Goal: Communication & Community: Answer question/provide support

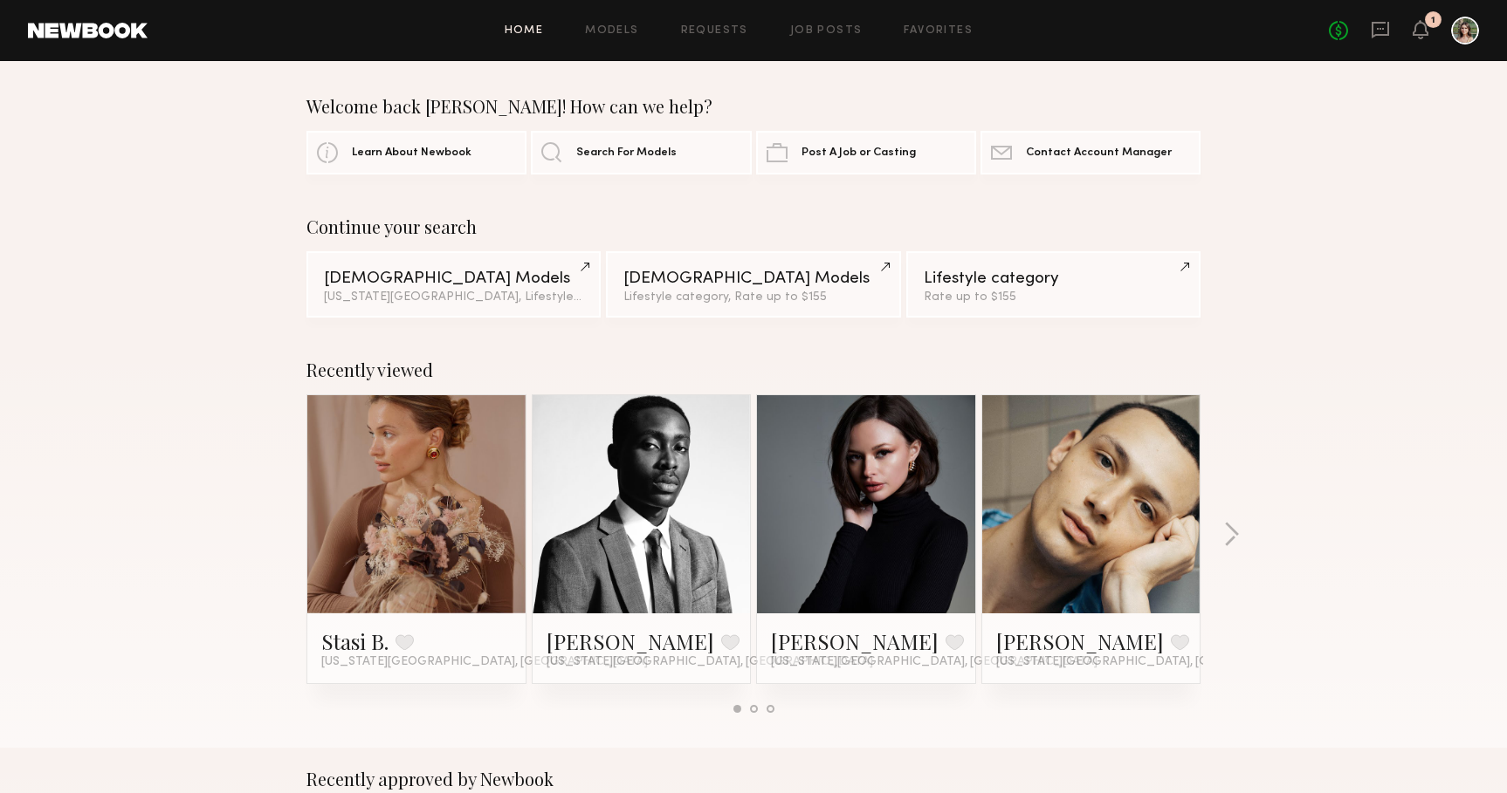
click at [1385, 44] on div "No fees up to $5,000 1" at bounding box center [1404, 31] width 150 height 28
click at [1381, 17] on div "No fees up to $5,000 1" at bounding box center [1404, 31] width 150 height 28
click at [1381, 33] on icon at bounding box center [1379, 30] width 17 height 17
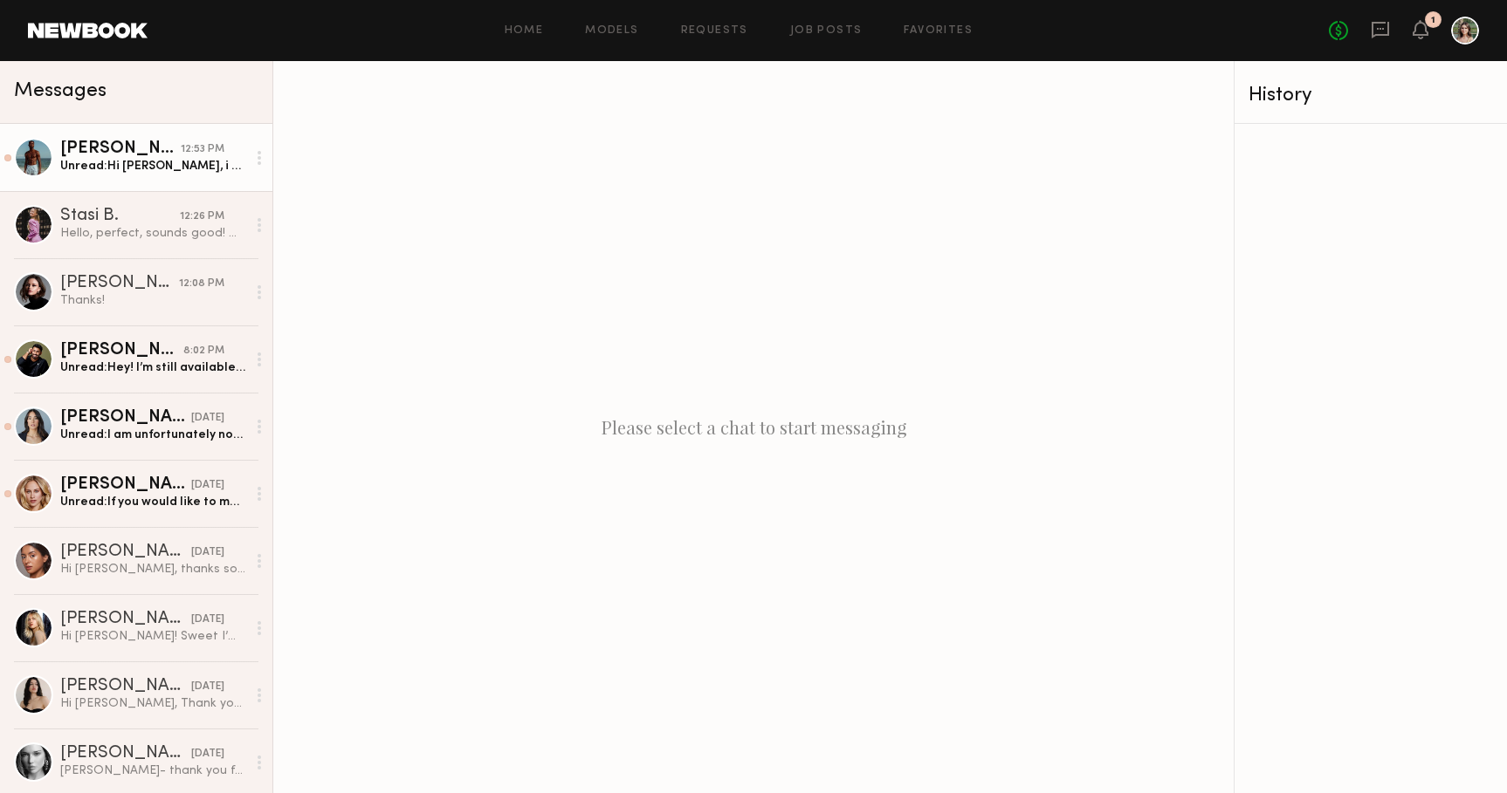
click at [117, 164] on div "Unread: Hi [PERSON_NAME], i won’t be available [DATE] afternoon because i have …" at bounding box center [153, 166] width 186 height 17
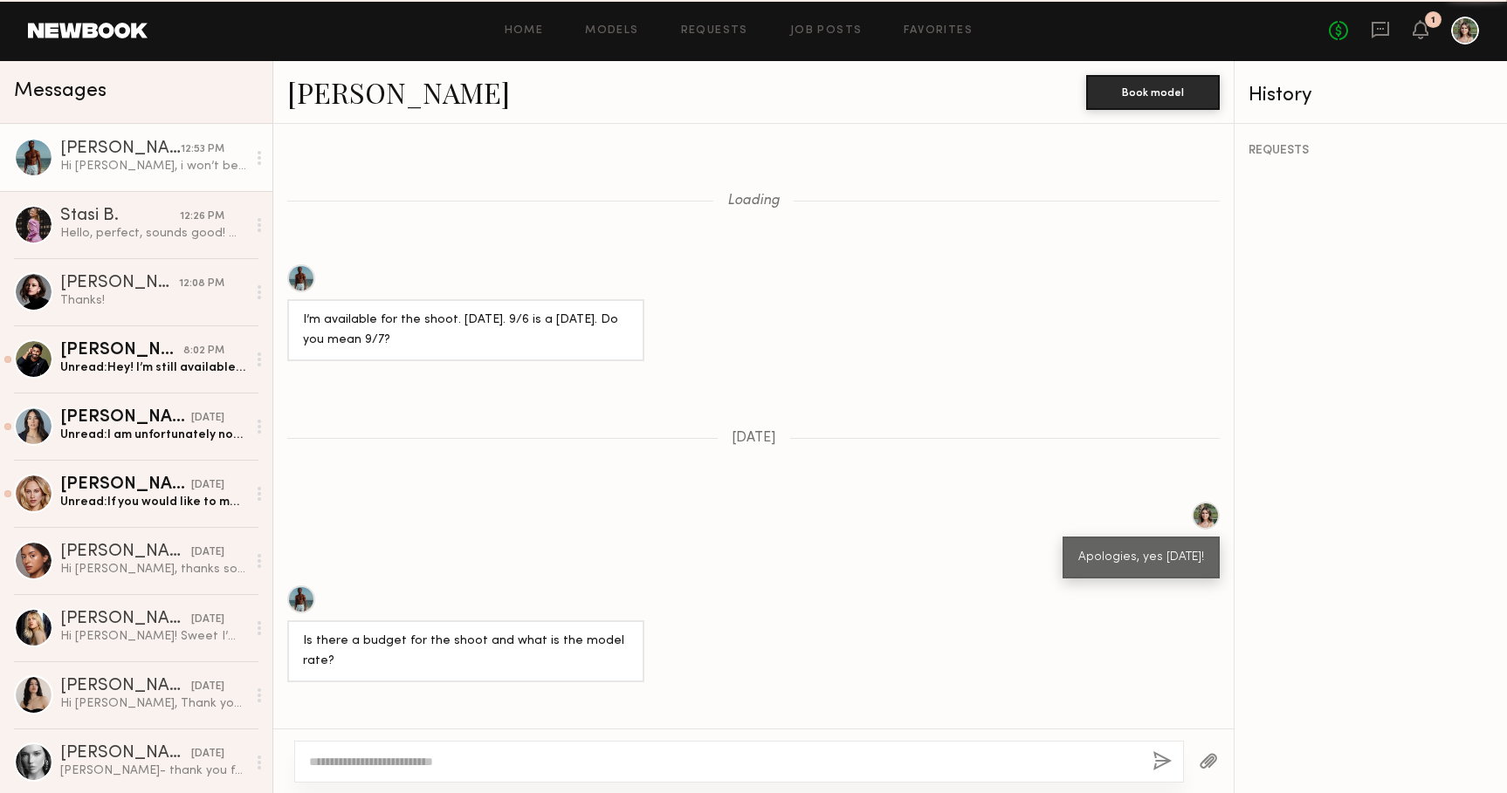
scroll to position [1836, 0]
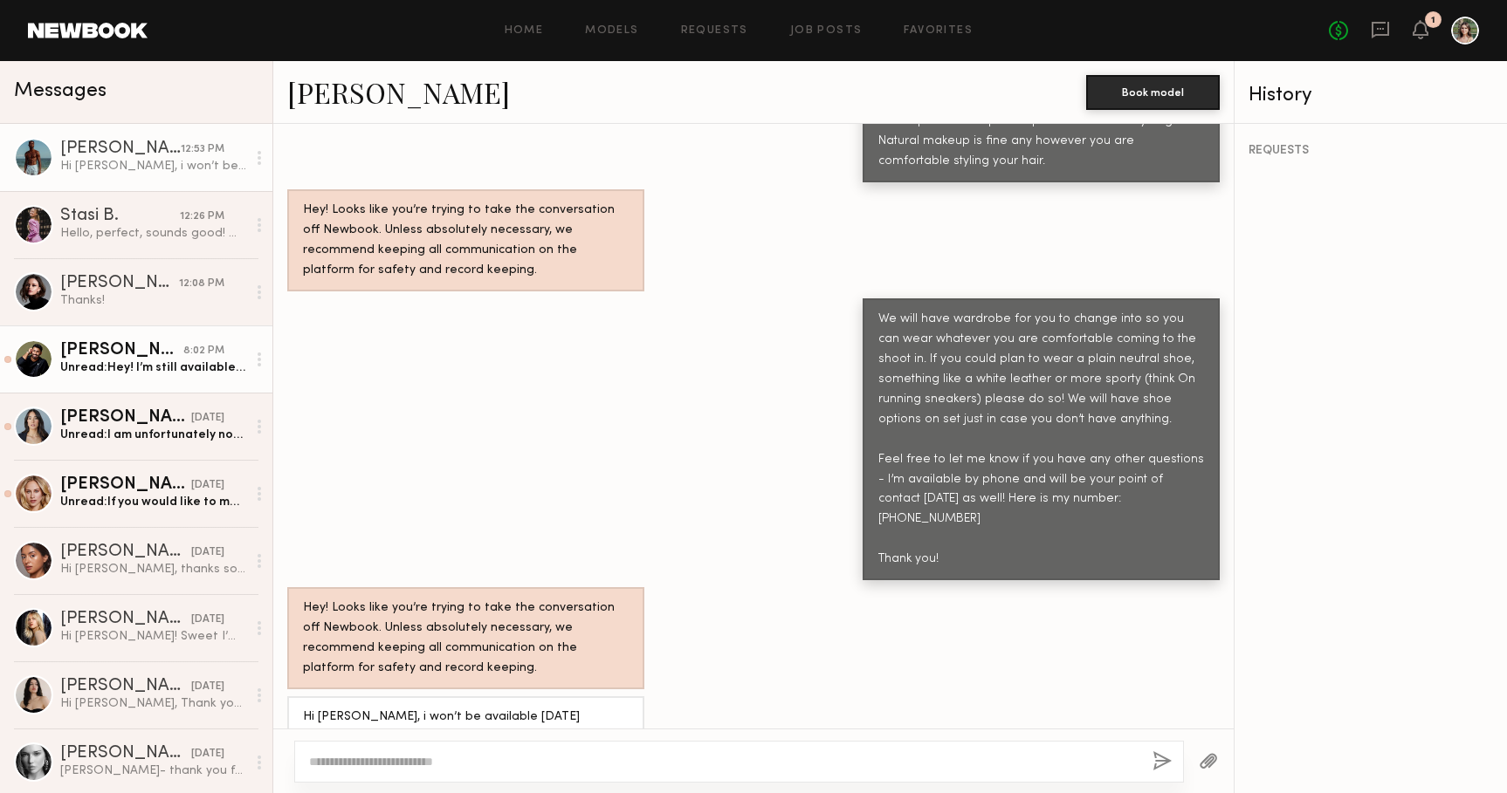
click at [131, 367] on div "Unread: Hey! I’m still available [DATE] in case you wanted to book me , happy […" at bounding box center [153, 368] width 186 height 17
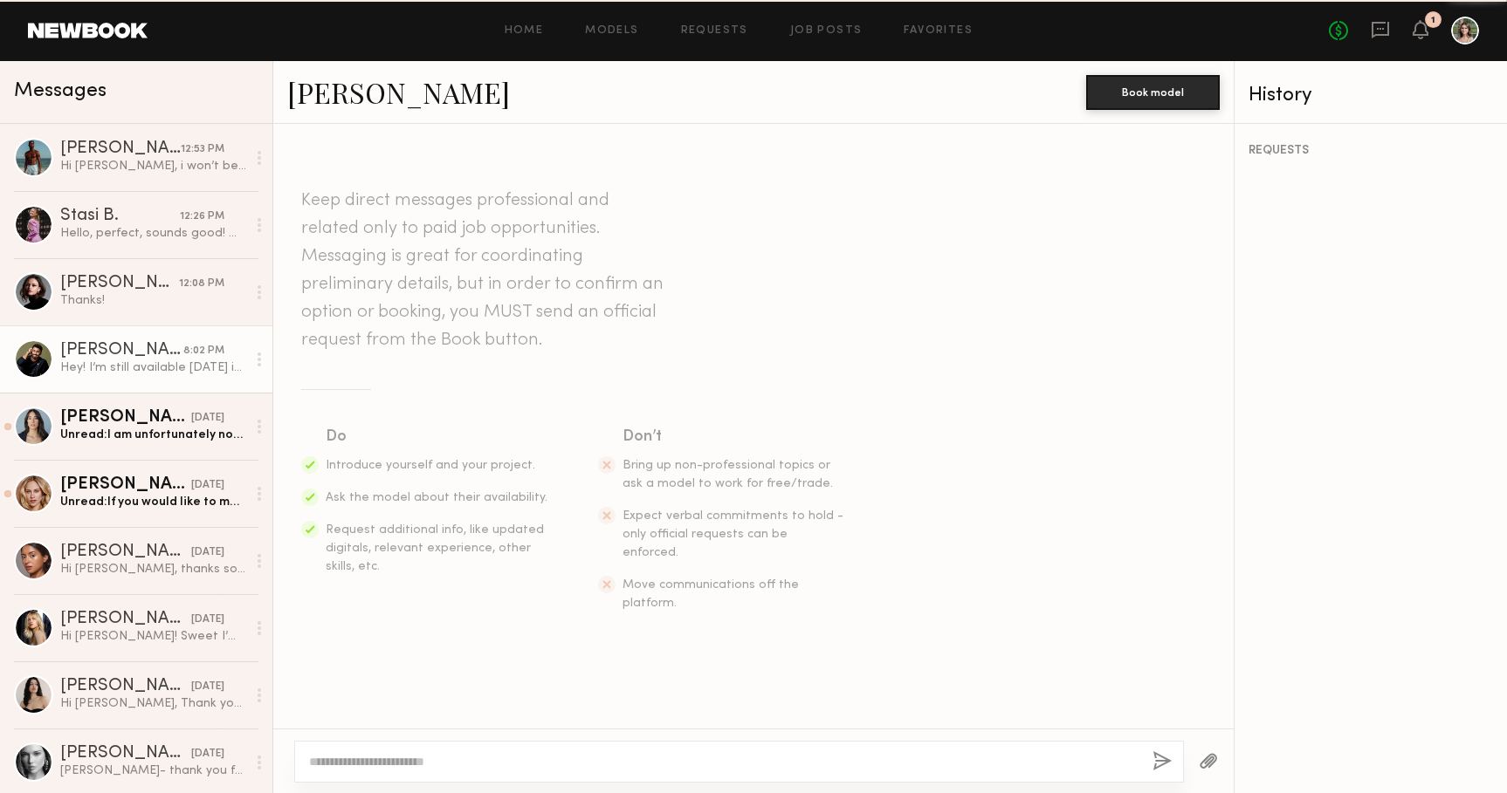
scroll to position [1379, 0]
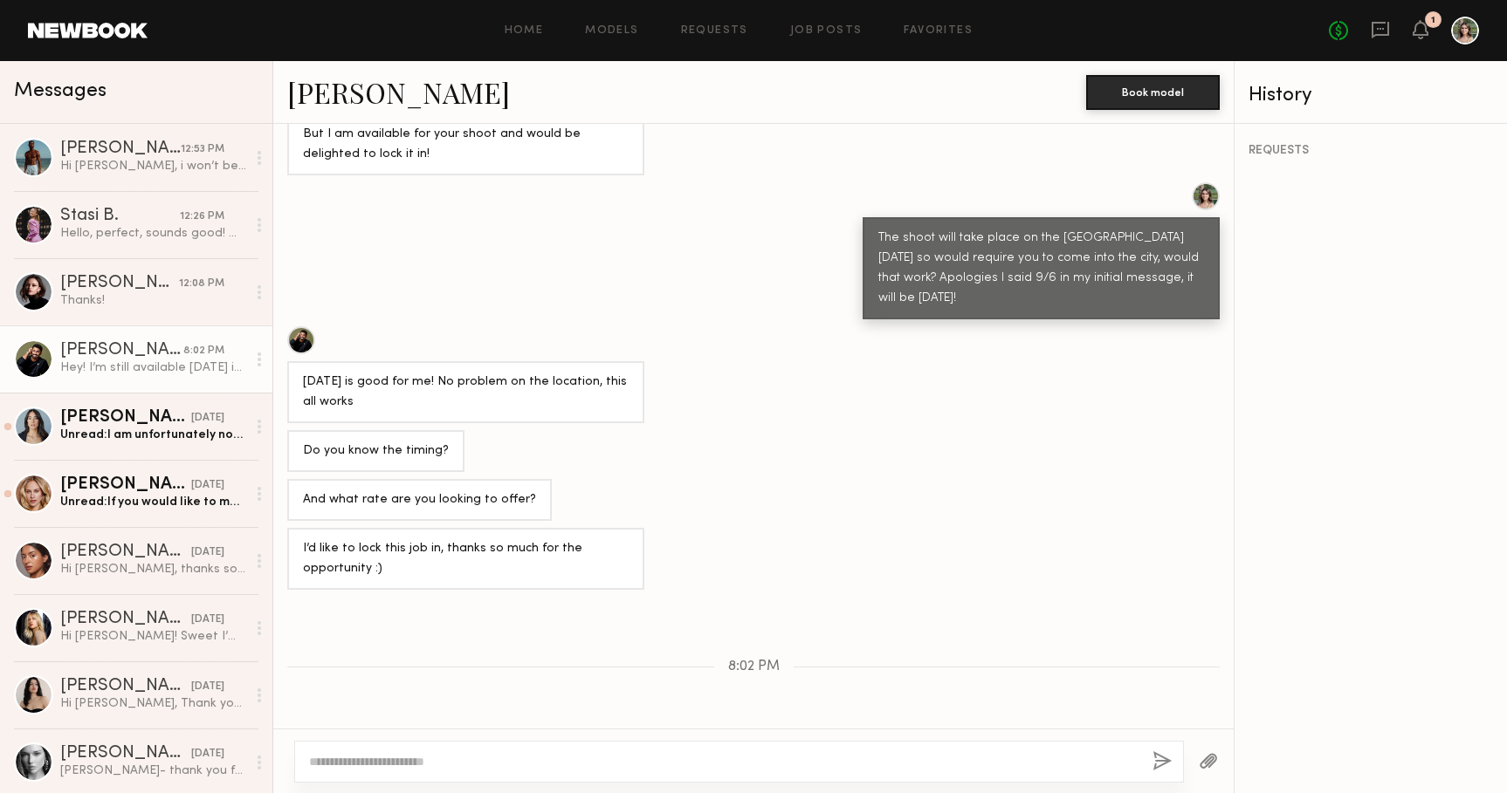
click at [472, 760] on textarea at bounding box center [723, 761] width 829 height 17
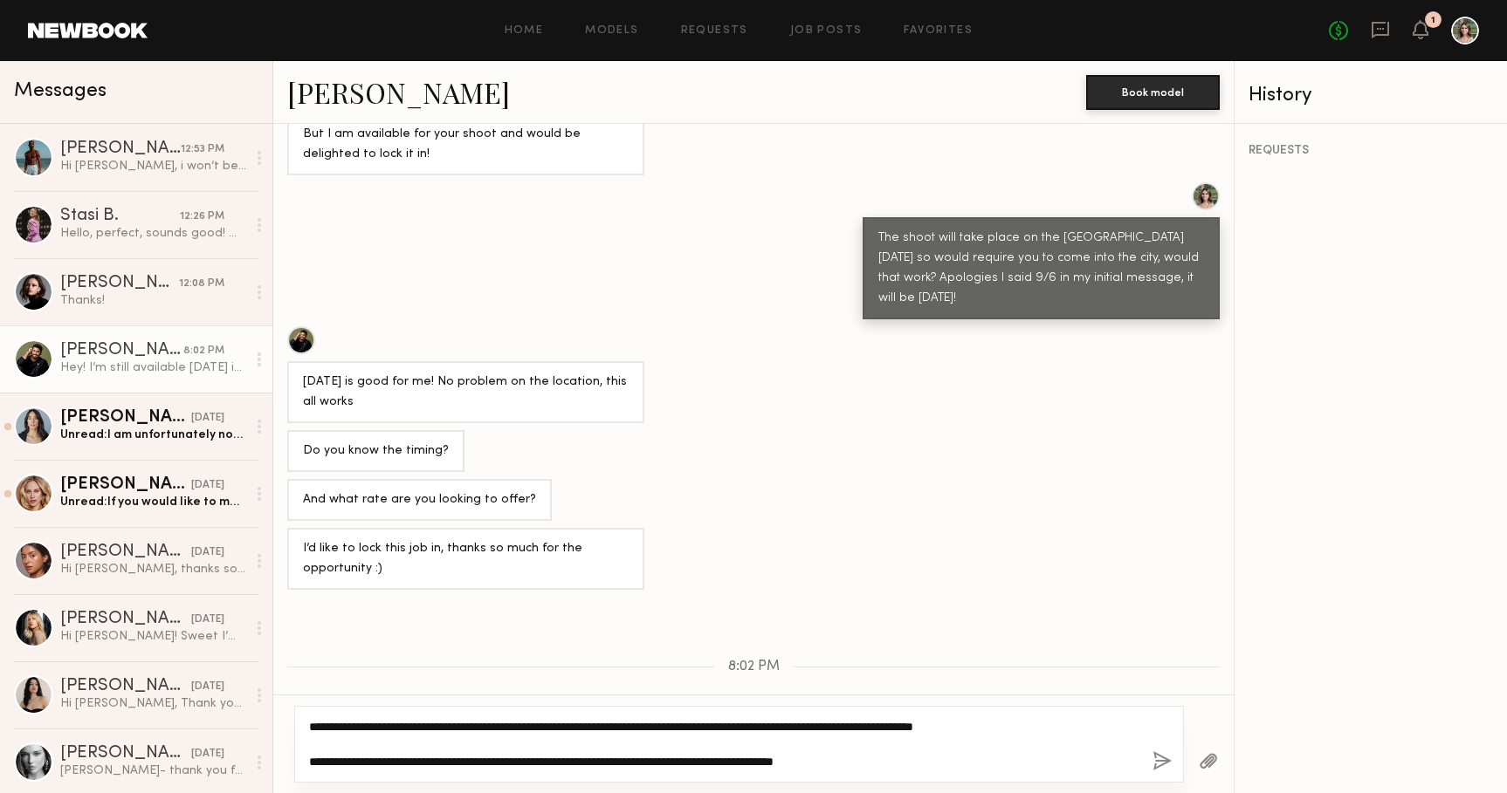
drag, startPoint x: 731, startPoint y: 766, endPoint x: 677, endPoint y: 766, distance: 54.1
click at [677, 766] on textarea "**********" at bounding box center [723, 744] width 829 height 52
drag, startPoint x: 726, startPoint y: 762, endPoint x: 697, endPoint y: 763, distance: 28.8
click at [697, 763] on textarea "**********" at bounding box center [723, 744] width 829 height 52
click at [996, 759] on textarea "**********" at bounding box center [723, 744] width 829 height 52
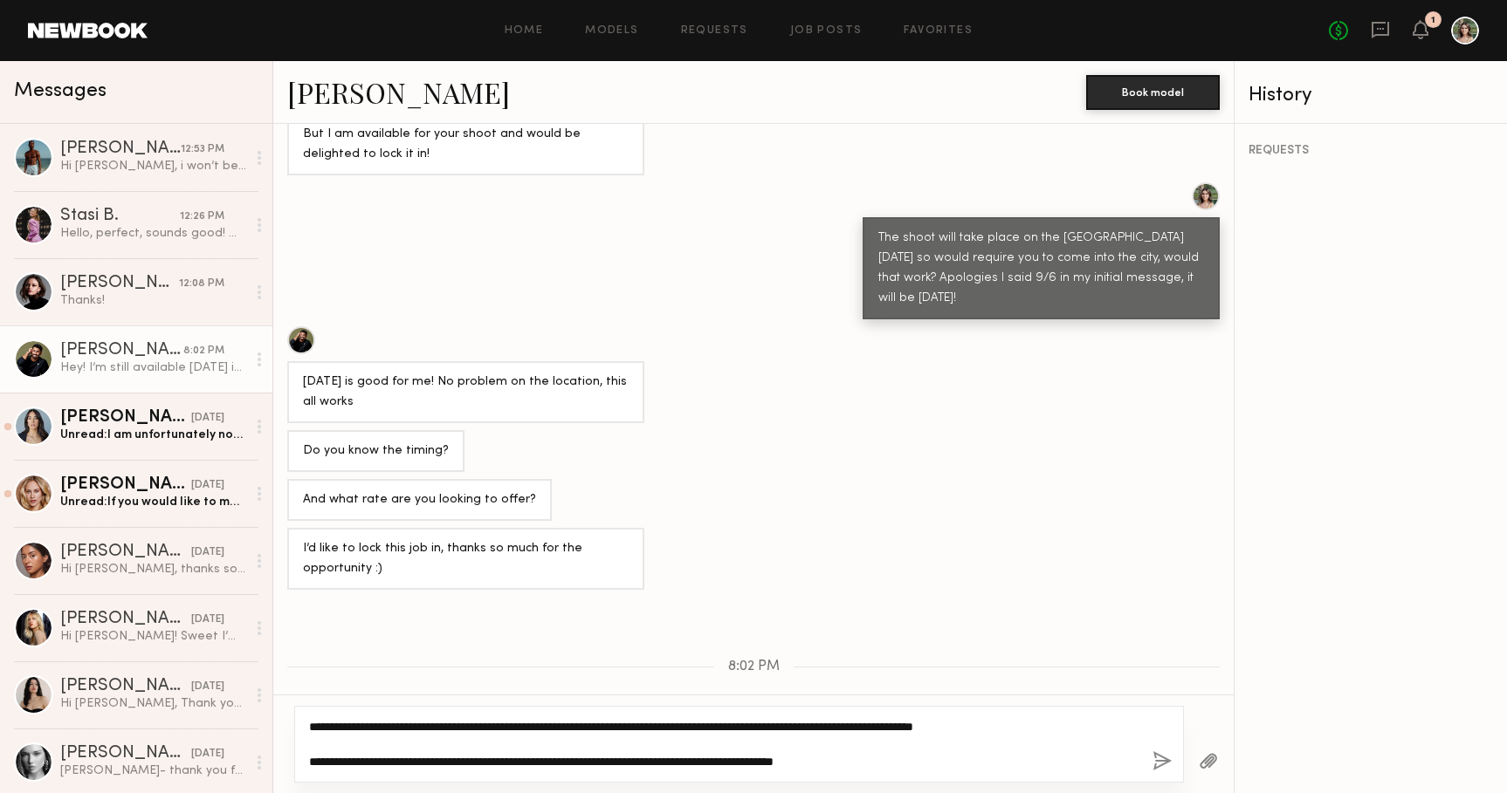
type textarea "**********"
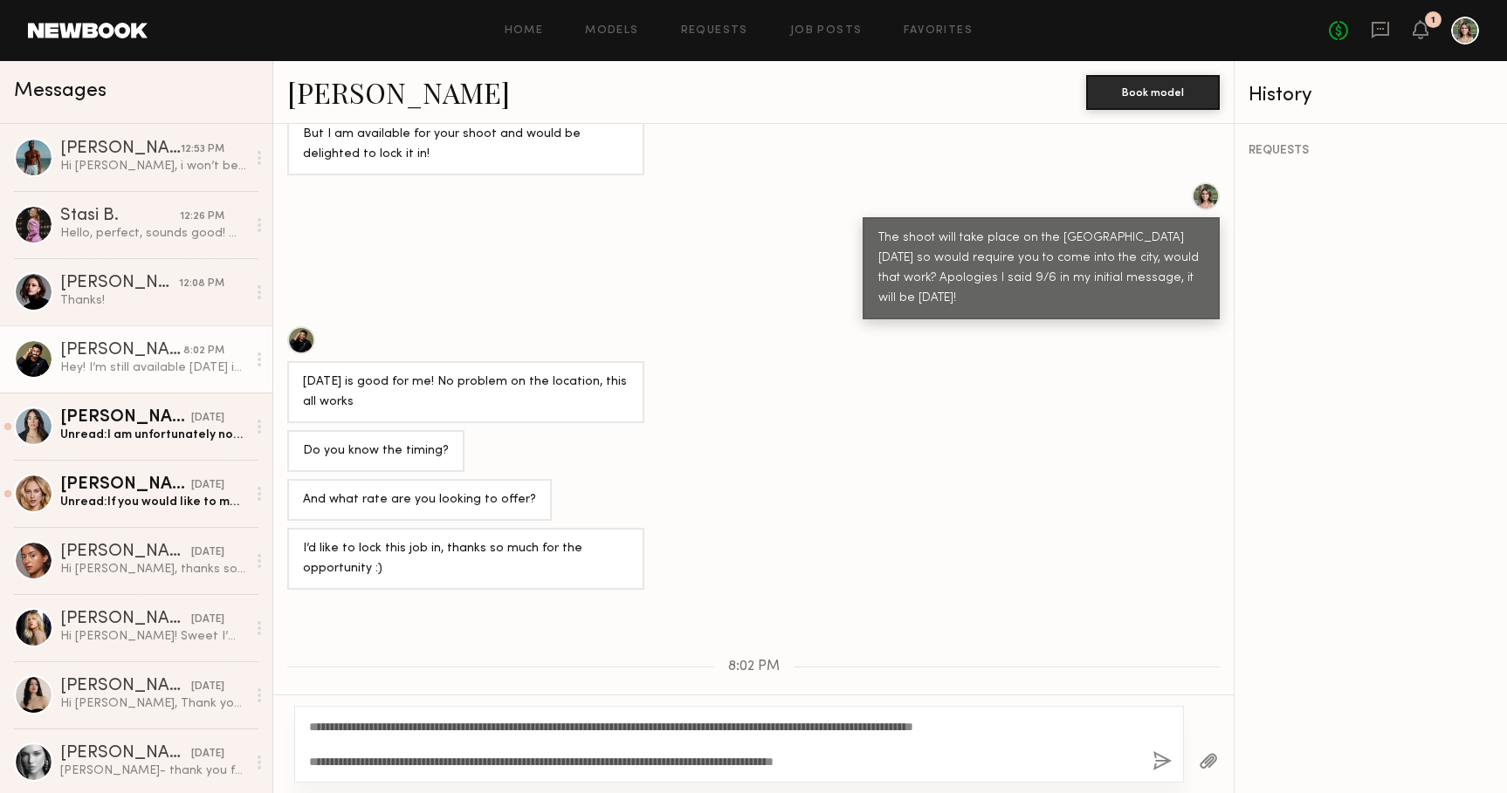
click at [1160, 754] on button "button" at bounding box center [1161, 763] width 19 height 22
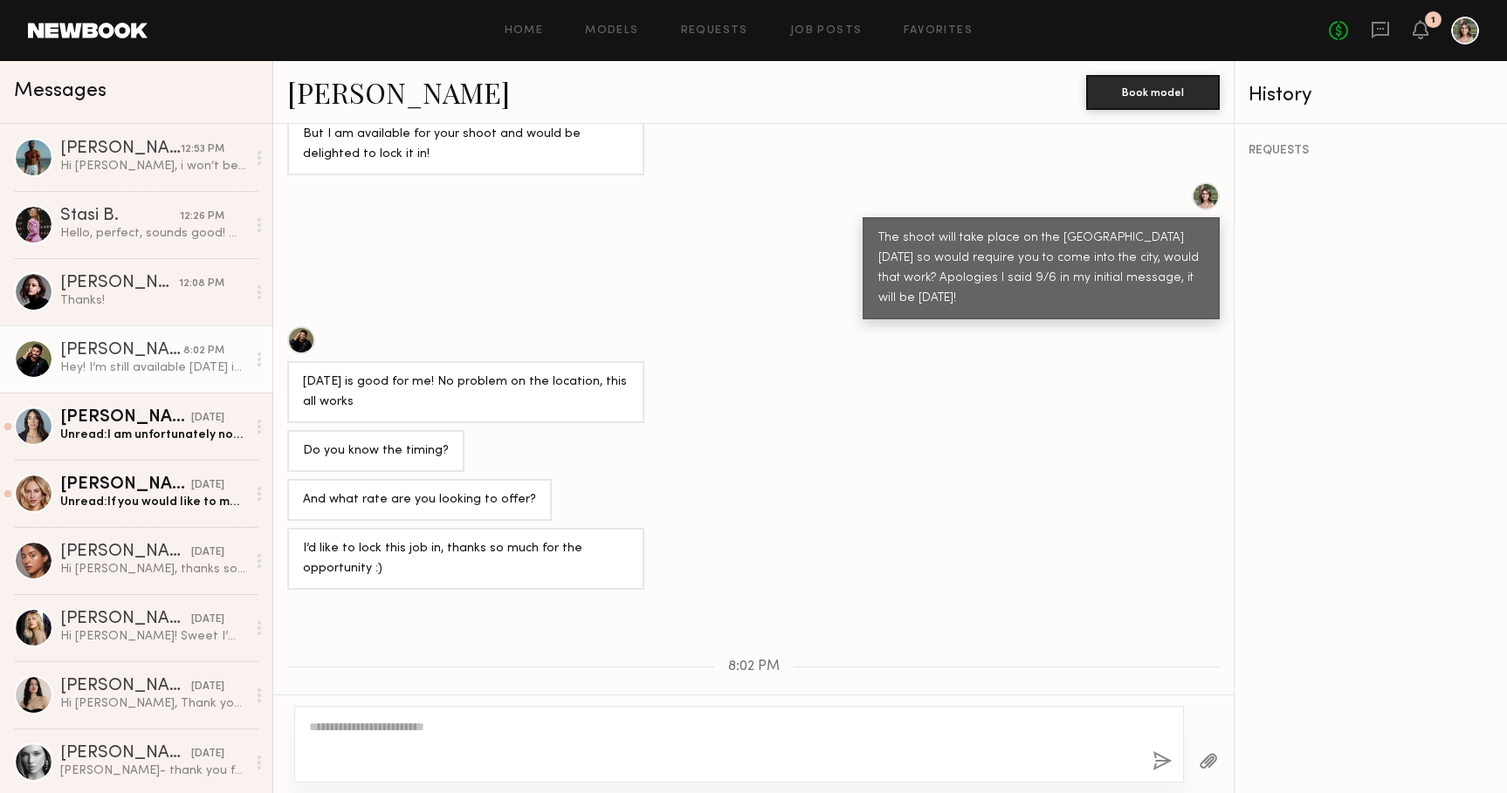
scroll to position [1794, 0]
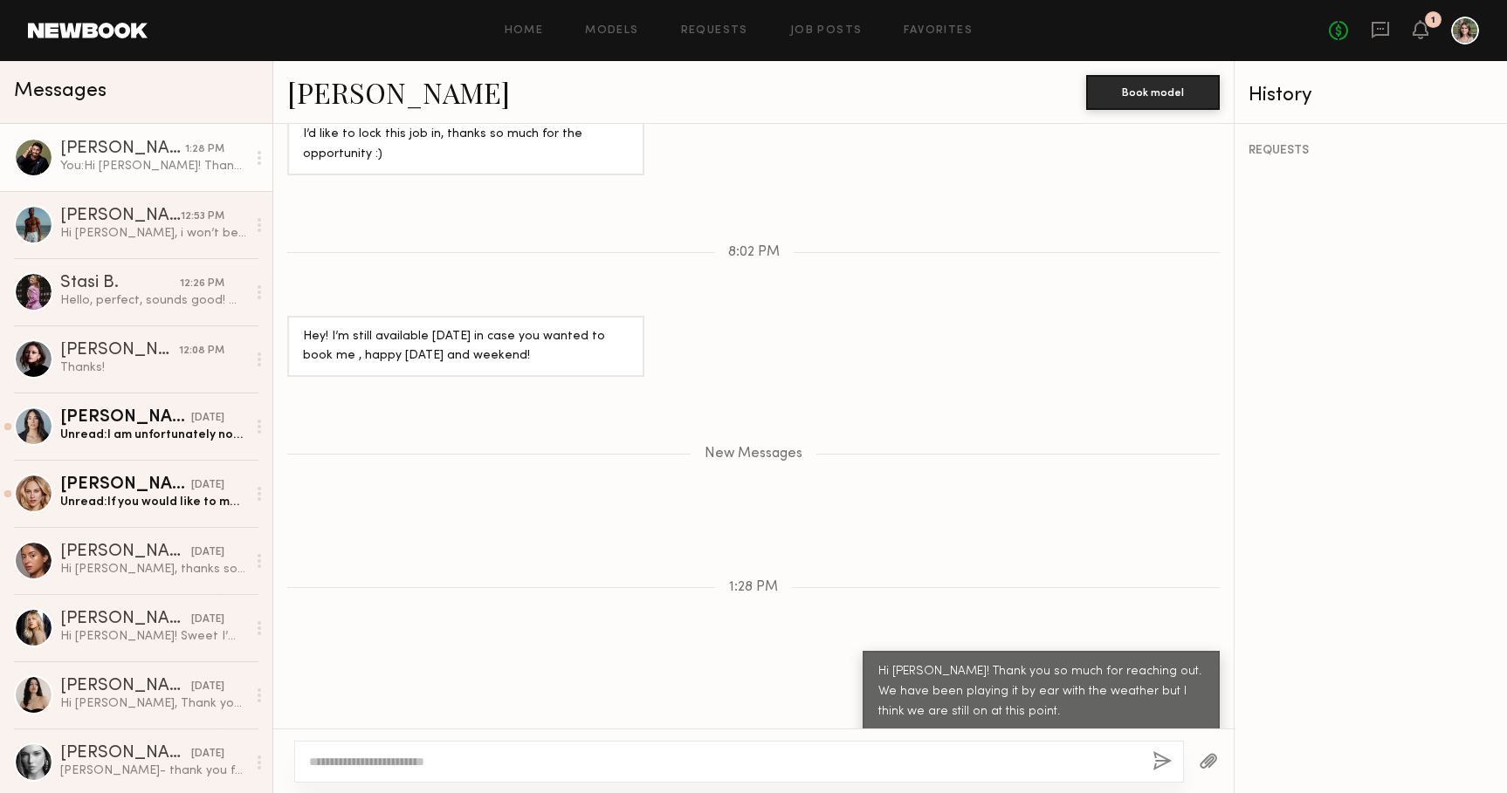
click at [1468, 39] on div at bounding box center [1465, 31] width 28 height 28
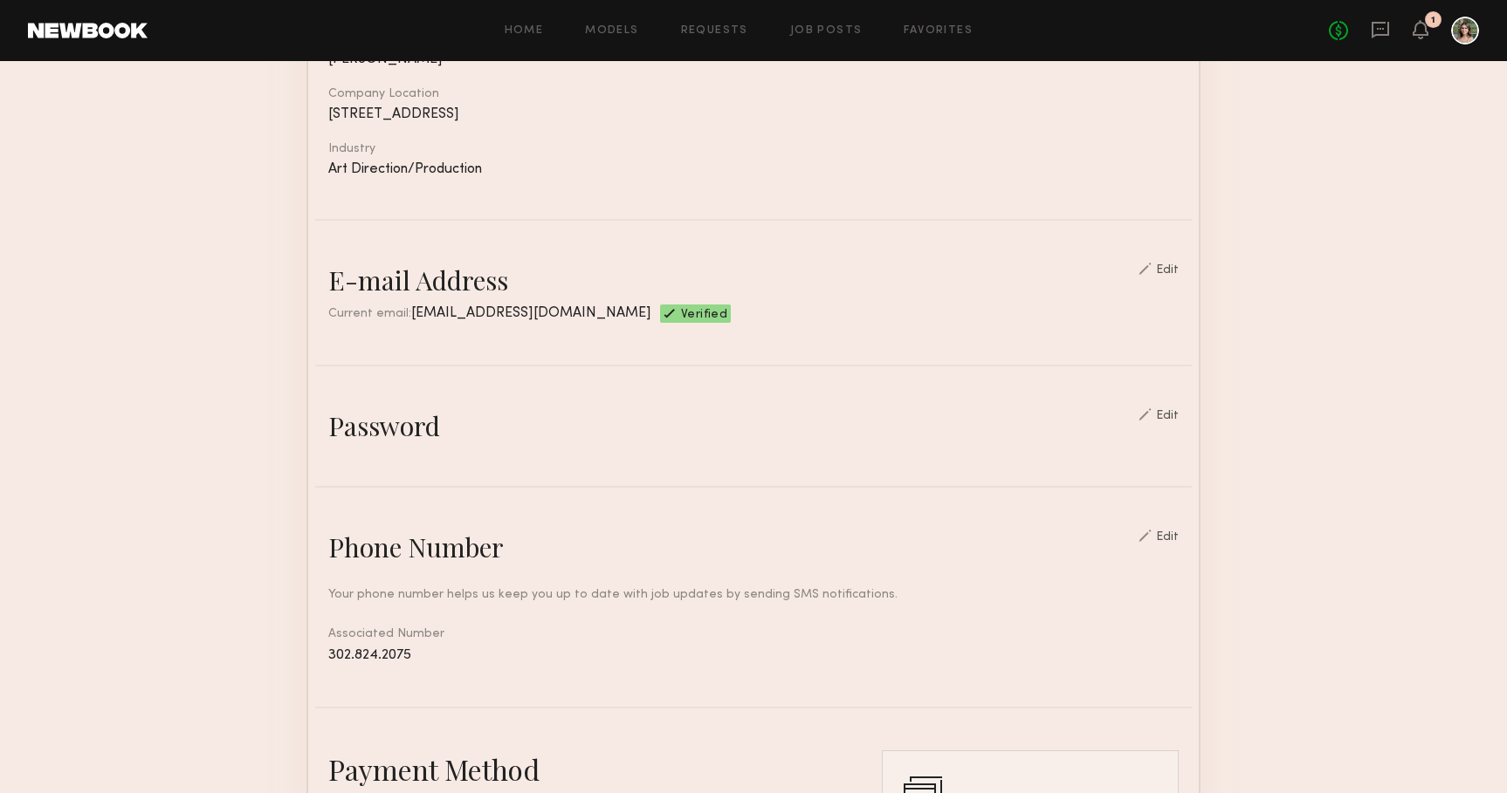
scroll to position [340, 0]
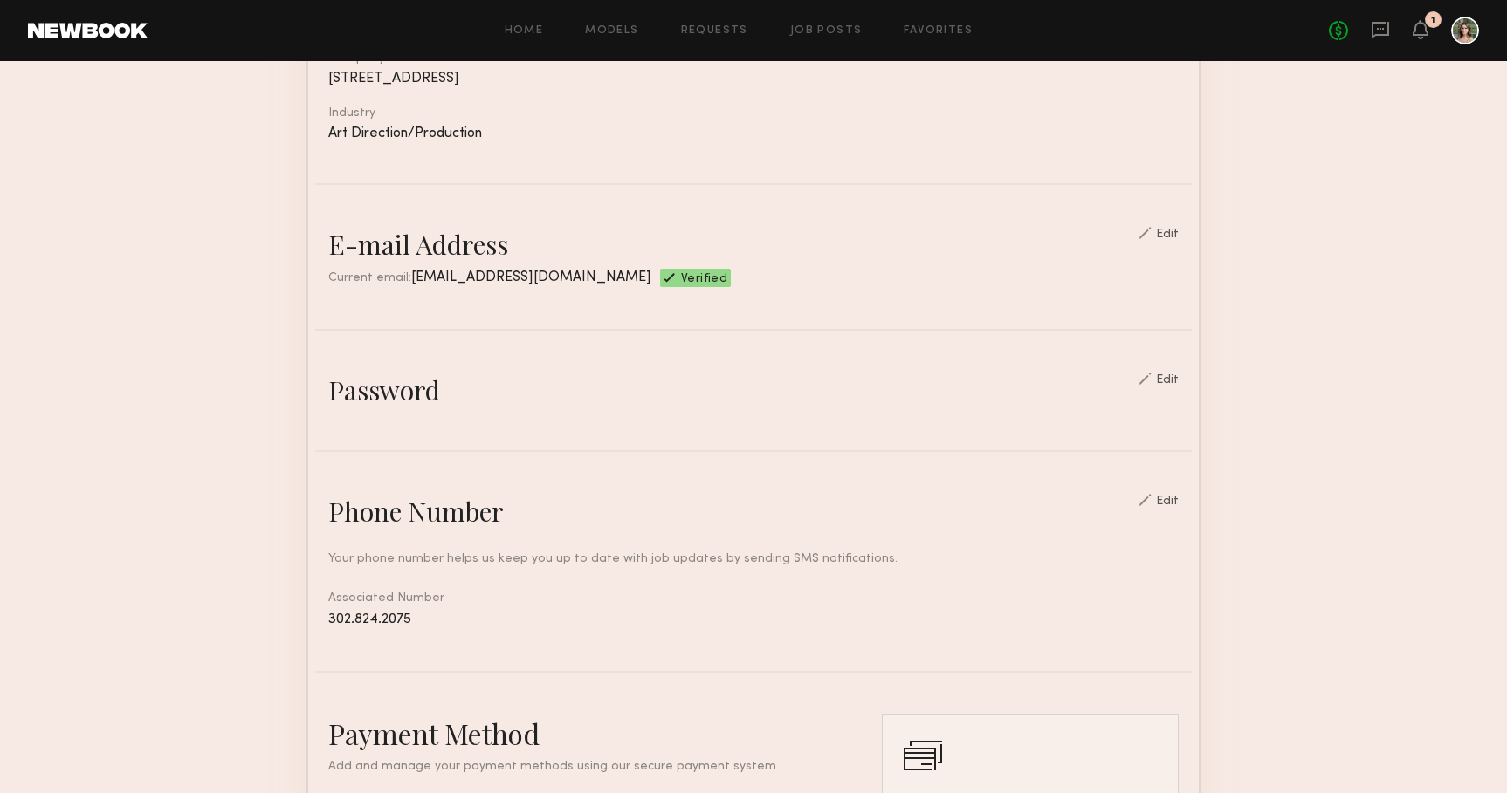
click at [1171, 374] on div "Edit" at bounding box center [1167, 380] width 23 height 12
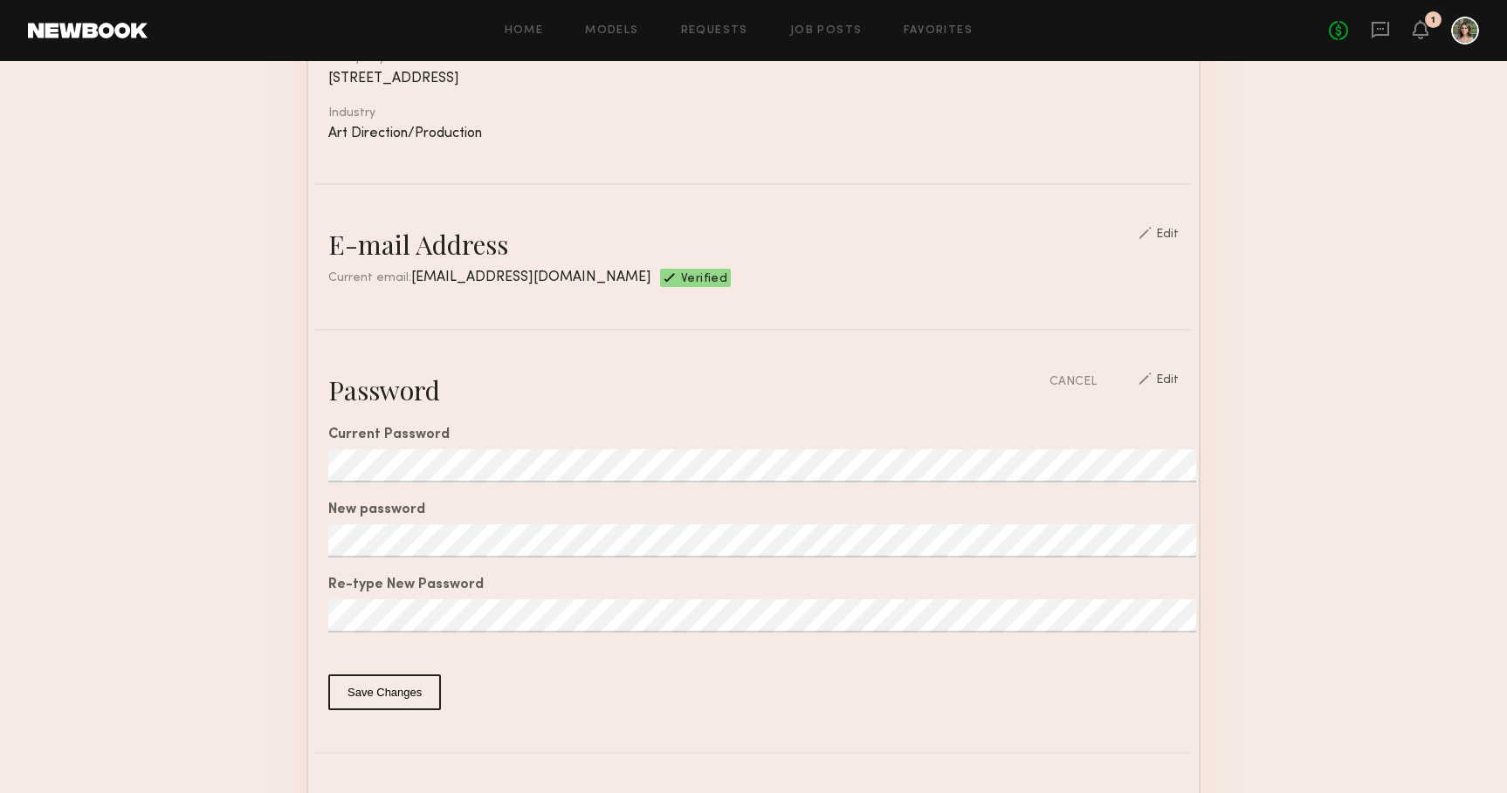
click at [1301, 483] on section "Account Settings ACCOUNT INFO PROFILE PAYMENT HISTORY General information Edit …" at bounding box center [753, 659] width 1507 height 1876
click at [1380, 42] on div "No fees up to $5,000 1" at bounding box center [1404, 31] width 150 height 28
click at [1380, 31] on icon at bounding box center [1379, 29] width 19 height 19
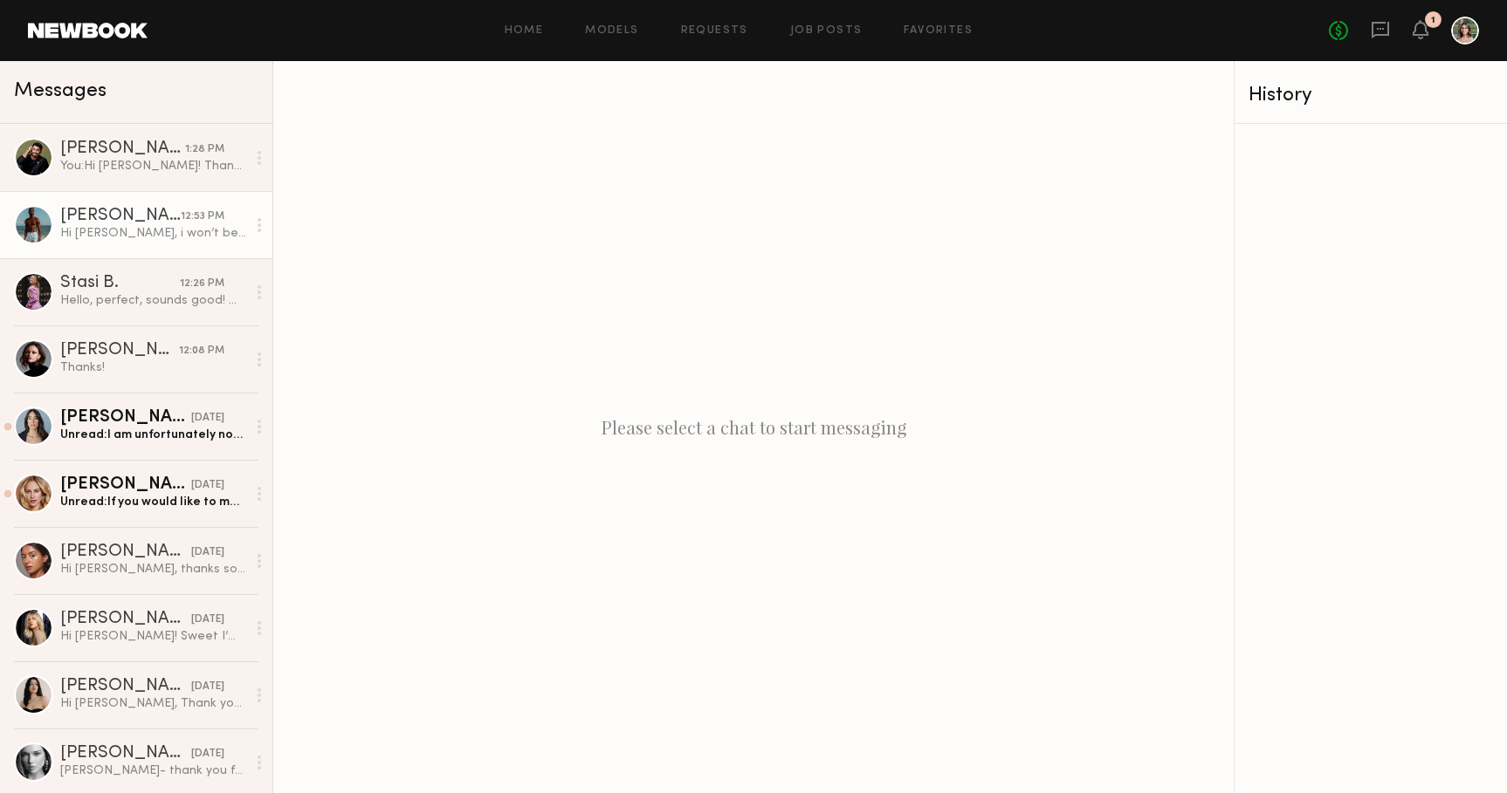
click at [125, 223] on div "[PERSON_NAME]" at bounding box center [120, 216] width 120 height 17
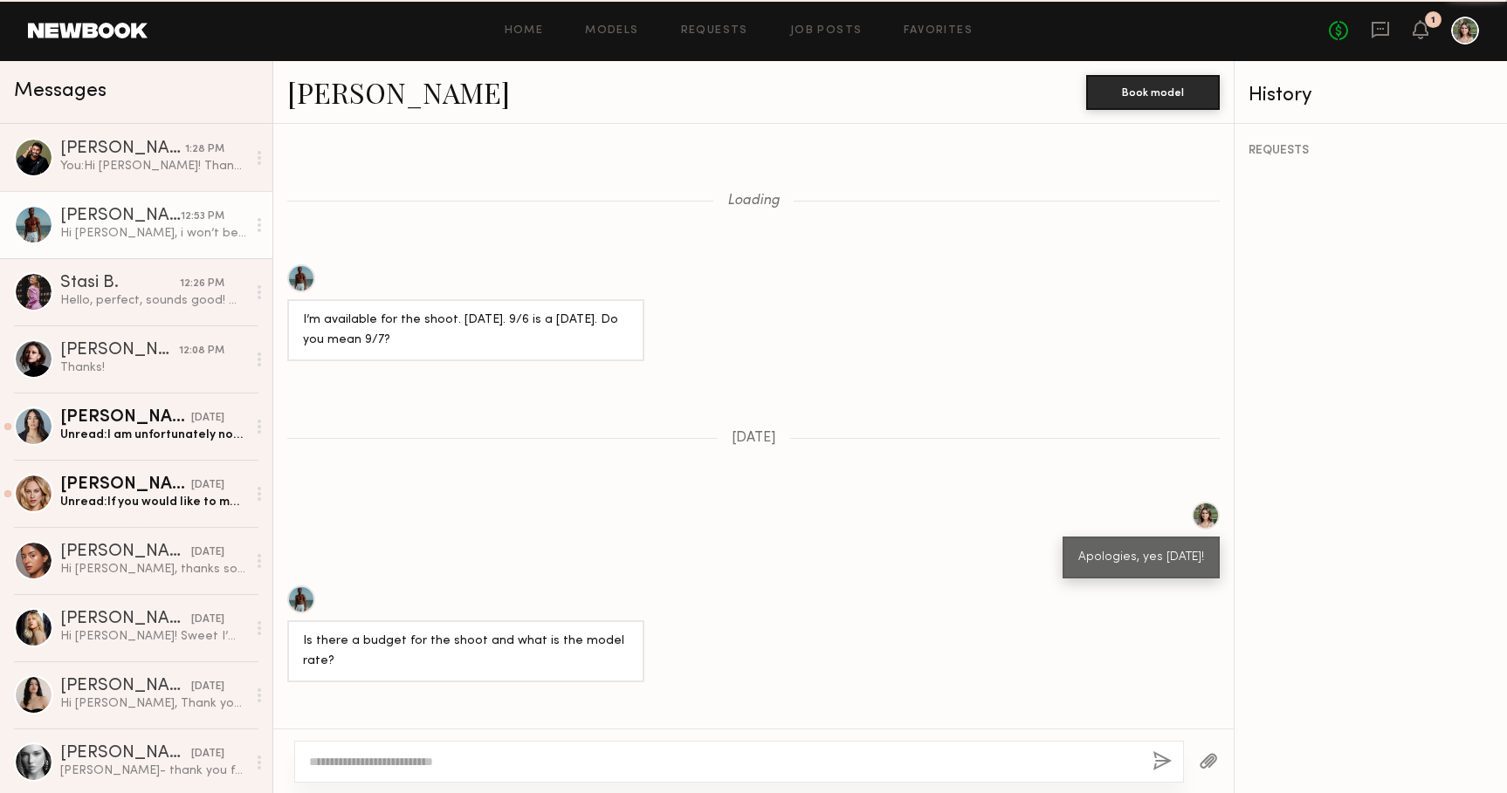
scroll to position [1836, 0]
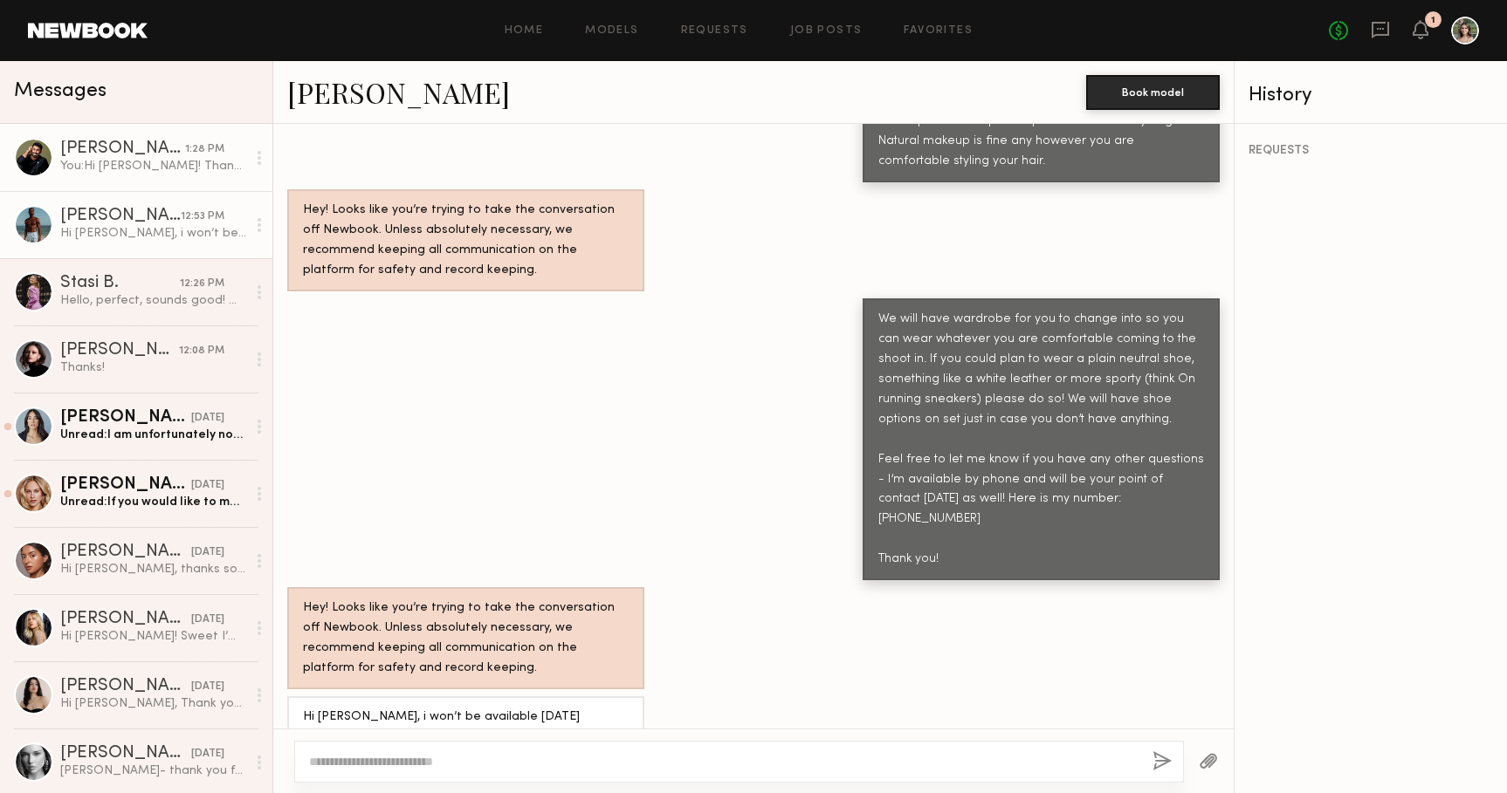
click at [99, 159] on div "You: Hi [PERSON_NAME]! Thank you so much for reaching out. We have been playing…" at bounding box center [153, 166] width 186 height 17
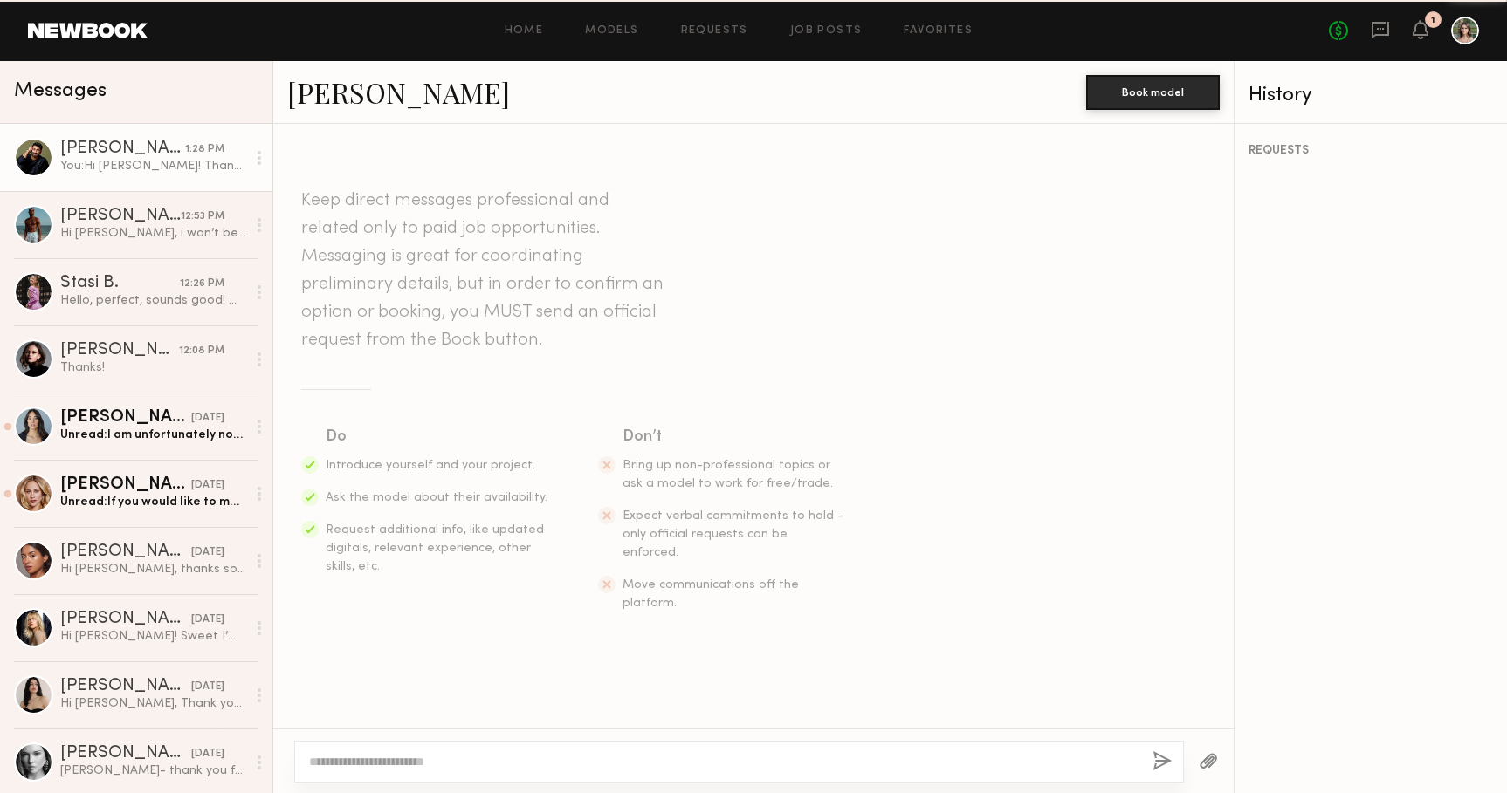
scroll to position [1661, 0]
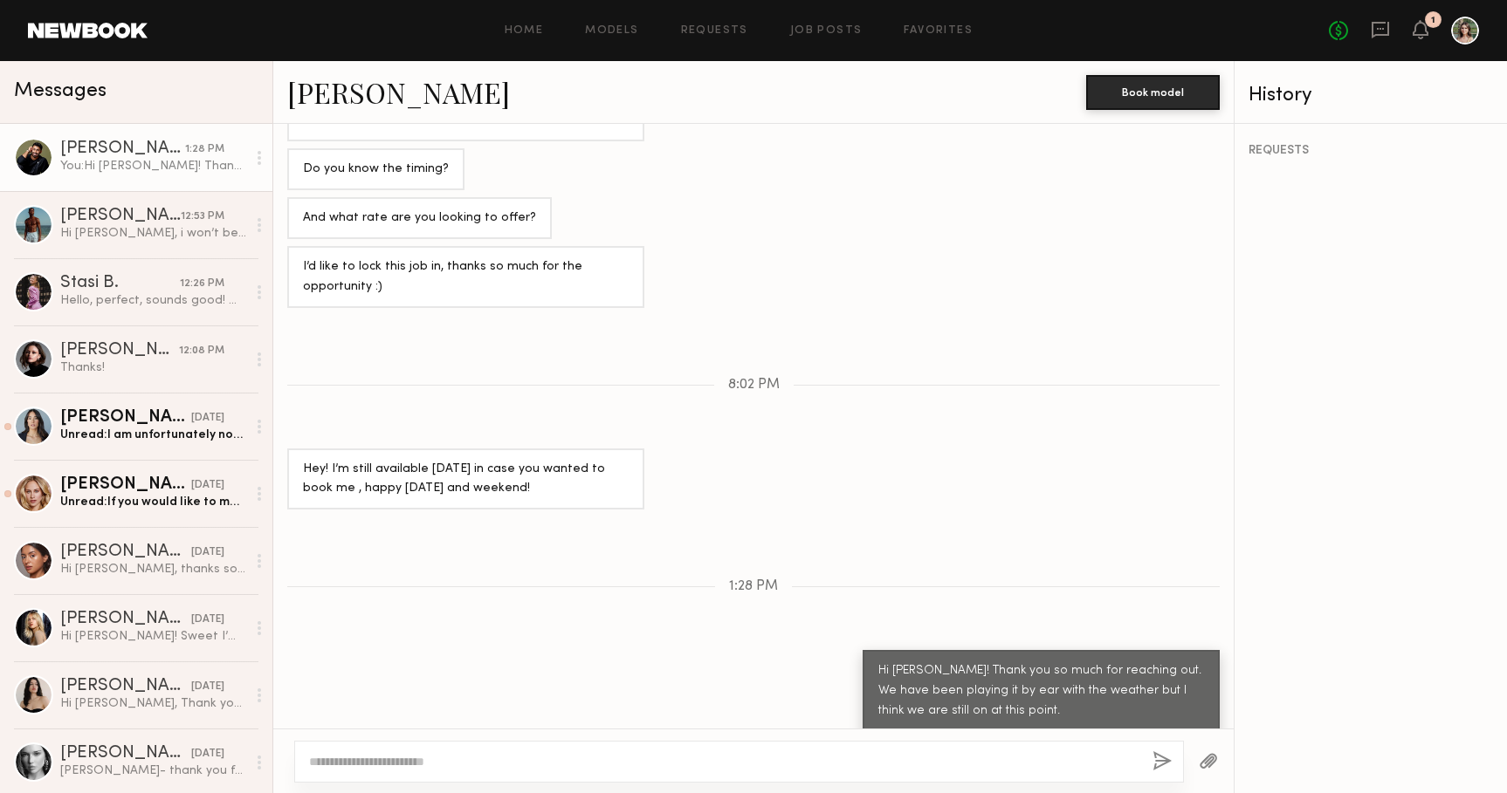
click at [91, 173] on div "You: Hi [PERSON_NAME]! Thank you so much for reaching out. We have been playing…" at bounding box center [153, 166] width 186 height 17
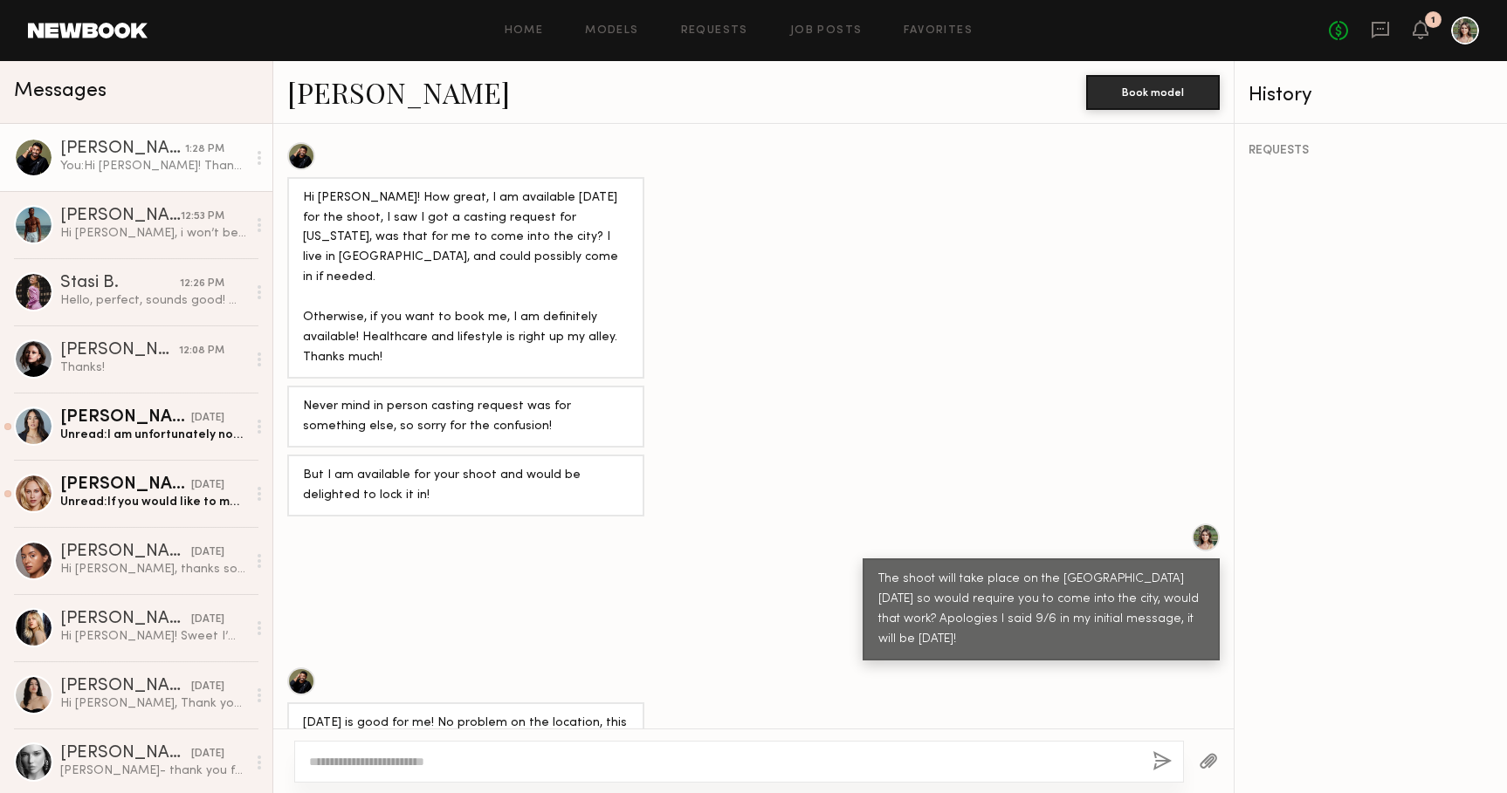
scroll to position [838, 0]
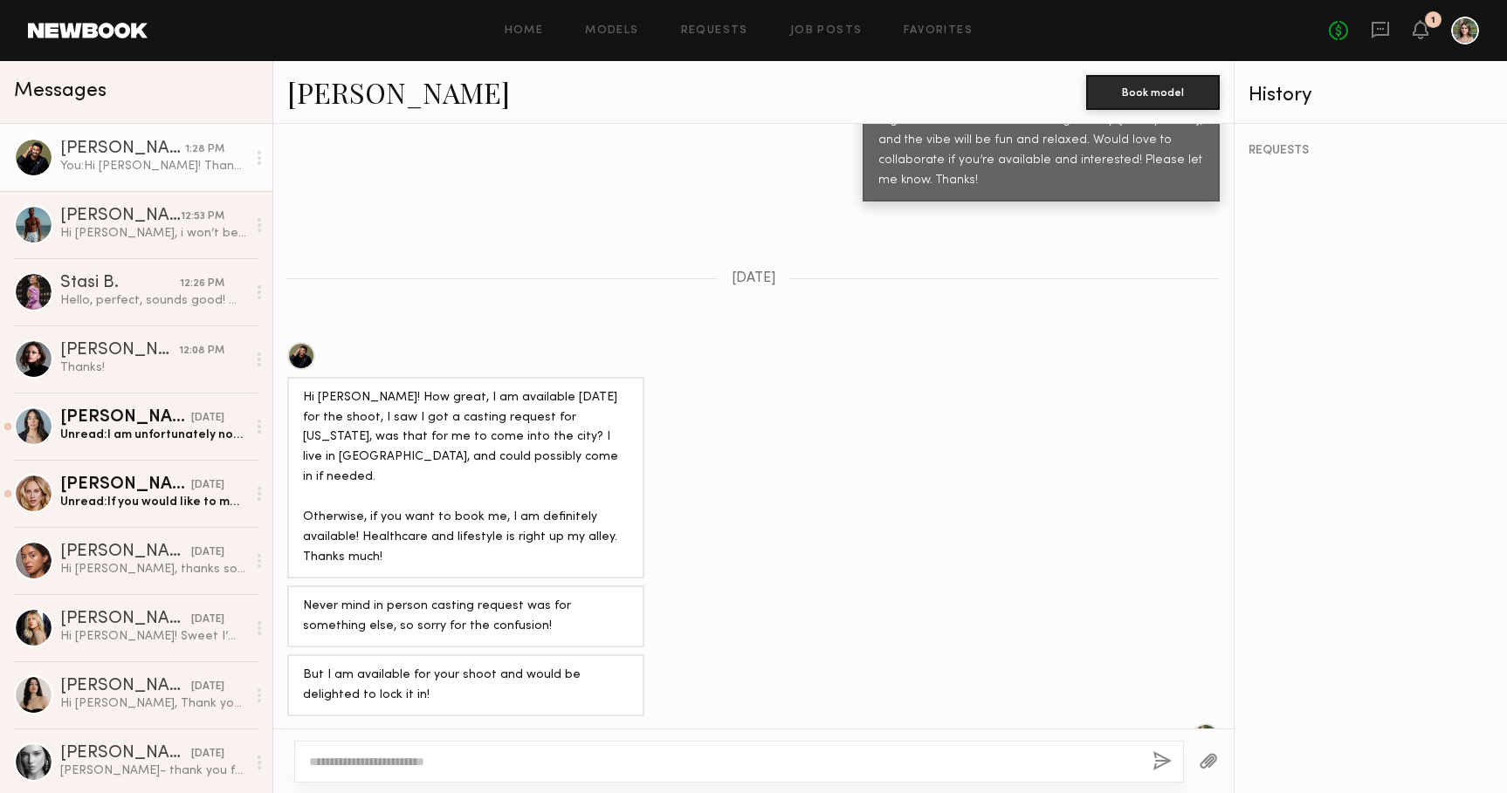
click at [155, 153] on div "[PERSON_NAME]" at bounding box center [122, 149] width 125 height 17
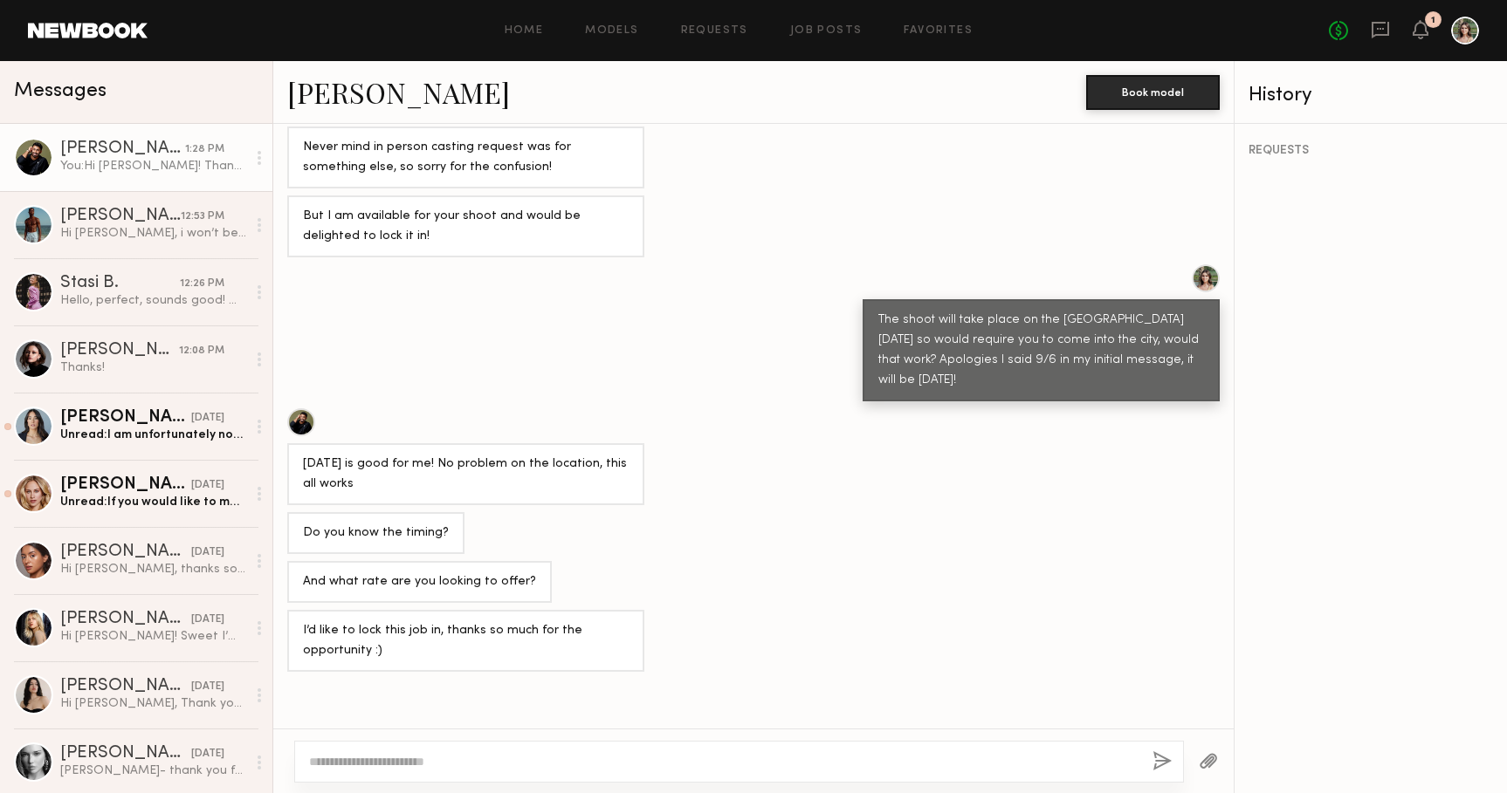
scroll to position [1661, 0]
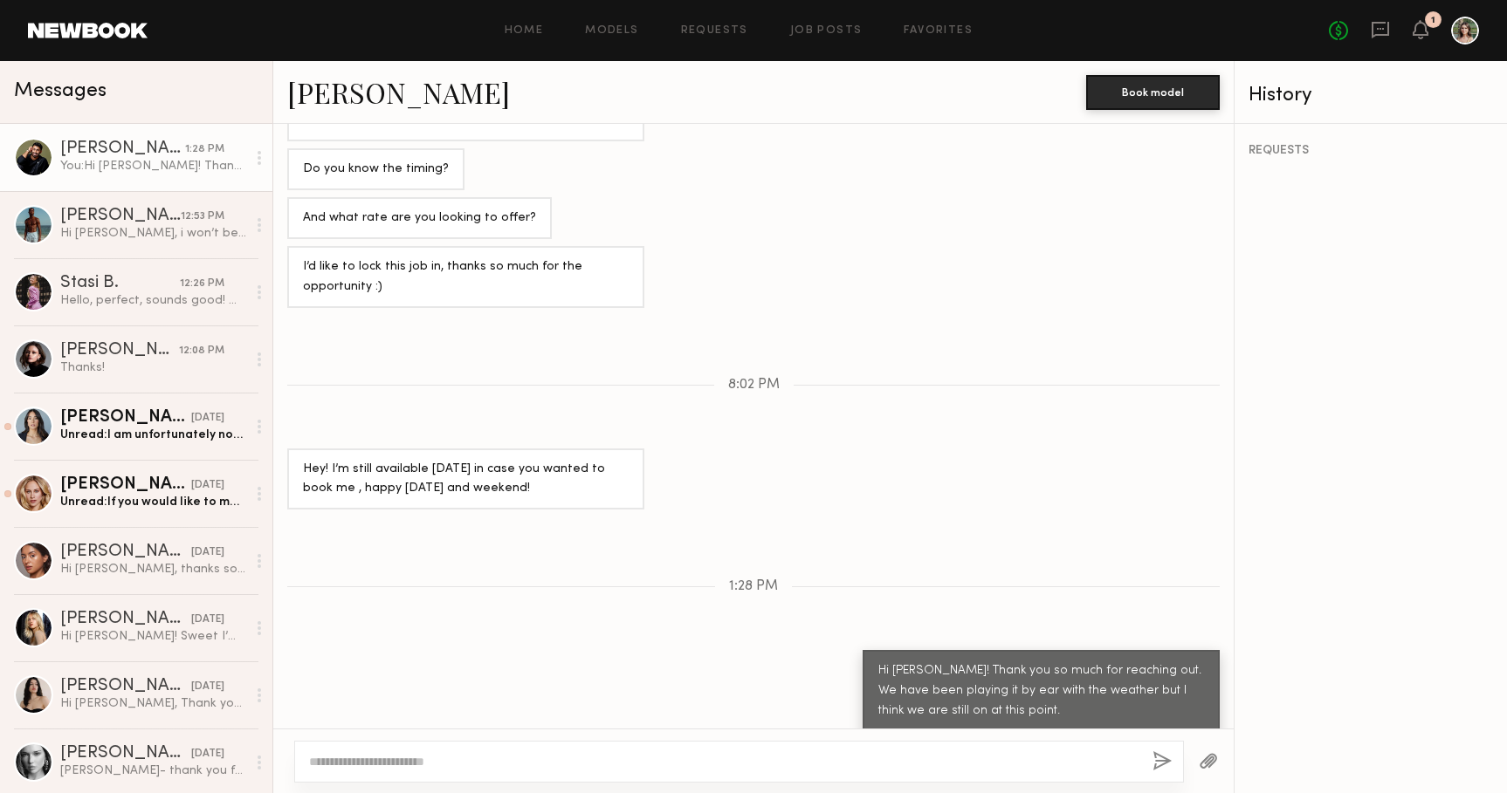
click at [1392, 298] on div "REQUESTS" at bounding box center [1370, 459] width 272 height 670
